Goal: Task Accomplishment & Management: Manage account settings

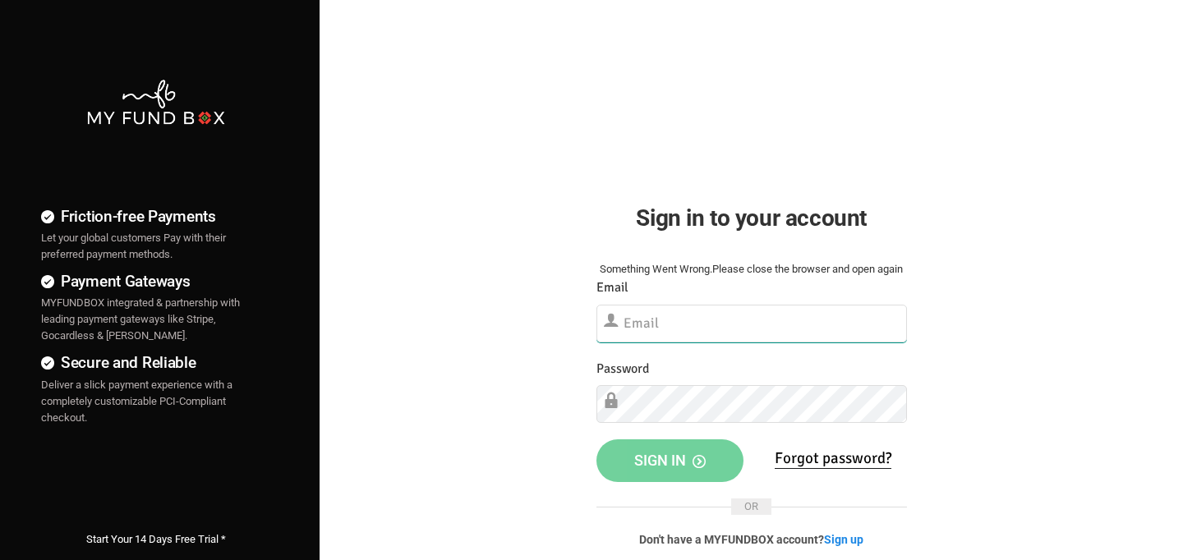
click at [711, 316] on input "text" at bounding box center [751, 324] width 310 height 38
type input "[EMAIL_ADDRESS][DOMAIN_NAME]"
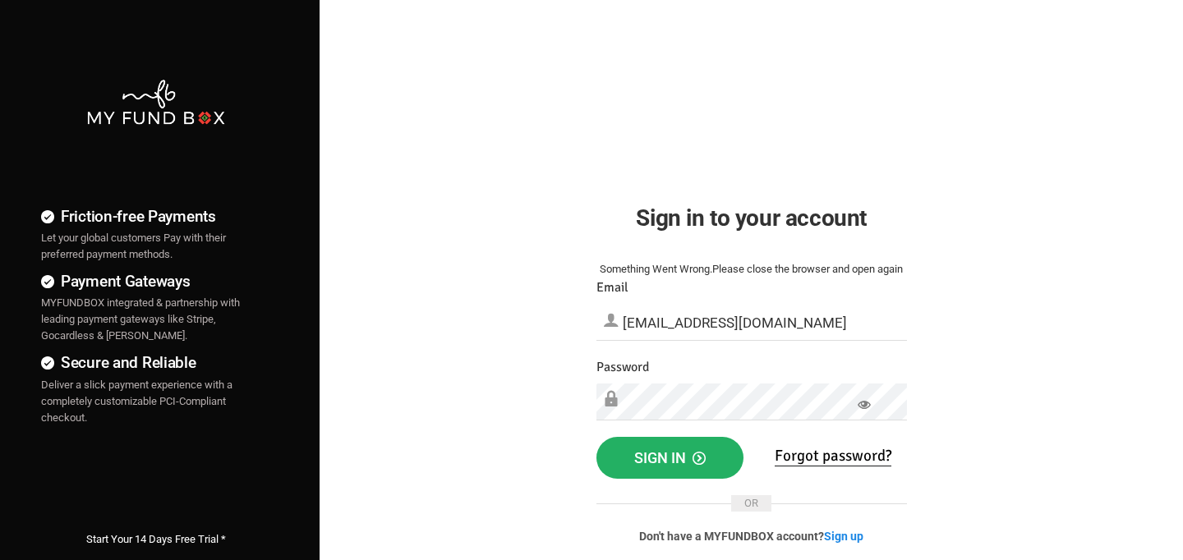
click at [680, 458] on span "Sign in" at bounding box center [669, 457] width 71 height 17
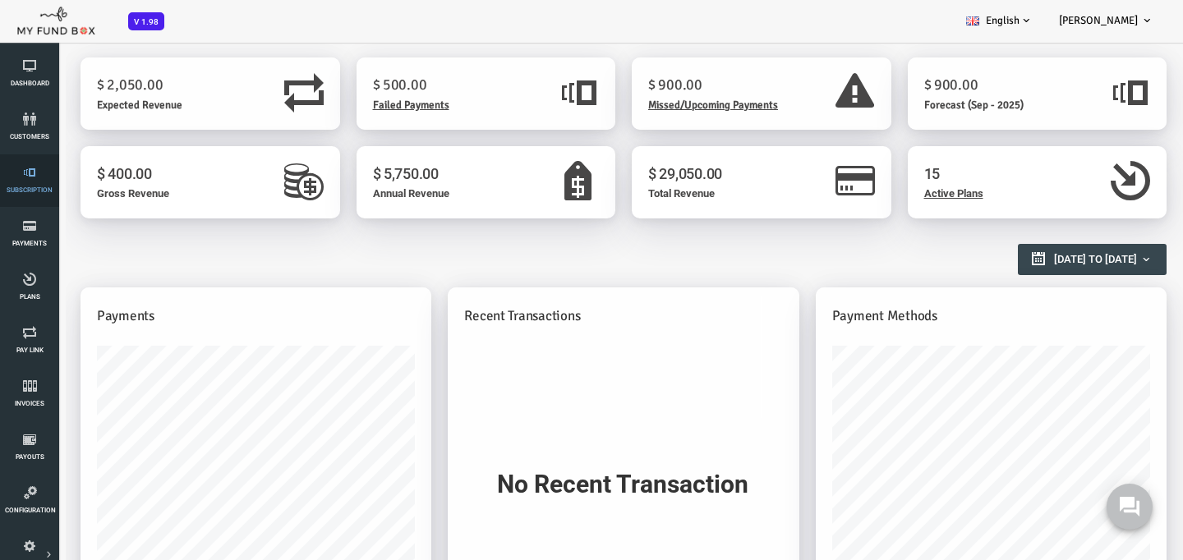
click at [0, 0] on span "Subscription" at bounding box center [0, 0] width 0 height 0
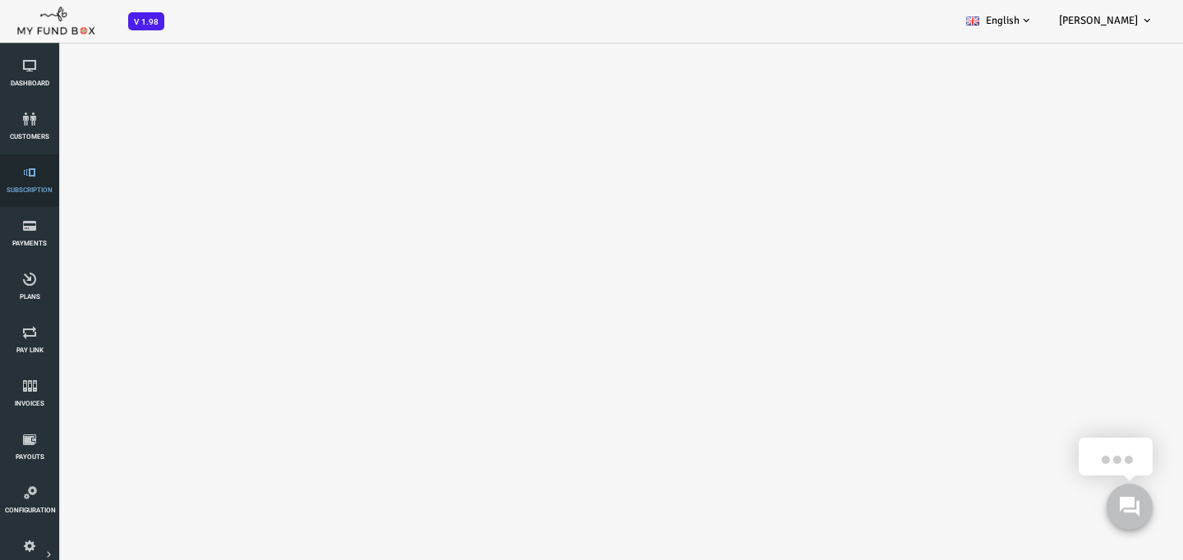
select select "100"
